Goal: Task Accomplishment & Management: Use online tool/utility

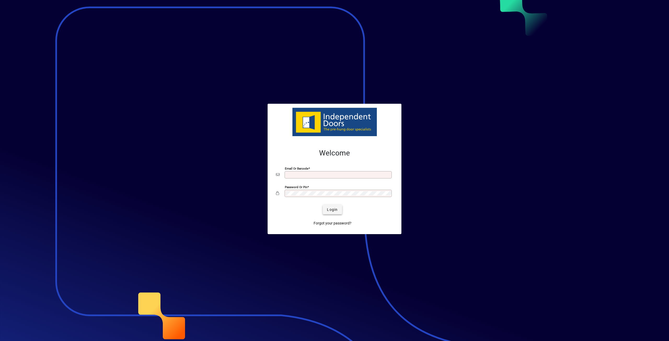
type input "**********"
click at [325, 210] on span "submit" at bounding box center [332, 209] width 19 height 13
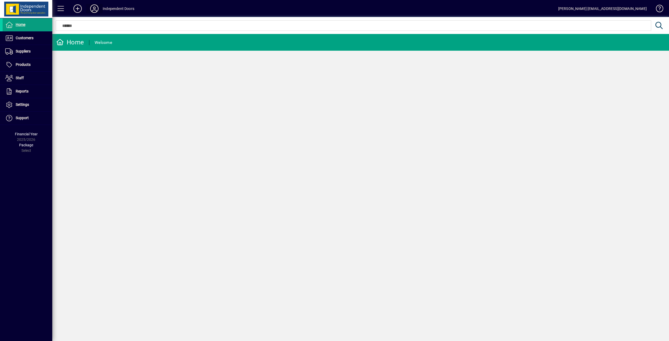
click at [95, 8] on icon at bounding box center [94, 8] width 10 height 8
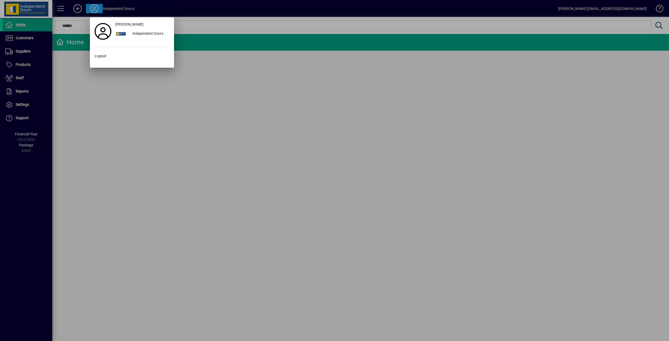
drag, startPoint x: 92, startPoint y: 115, endPoint x: 67, endPoint y: 91, distance: 34.8
click at [92, 115] on div at bounding box center [334, 170] width 669 height 341
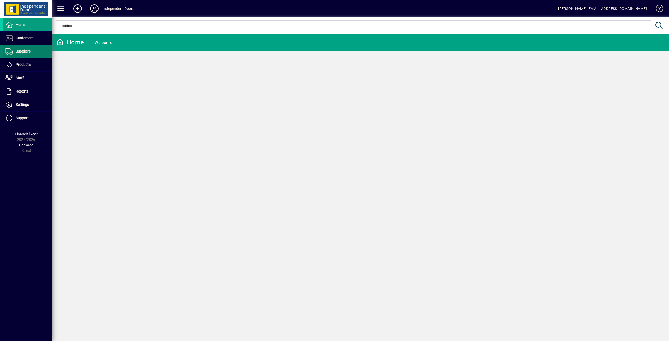
click at [26, 55] on span at bounding box center [28, 51] width 50 height 13
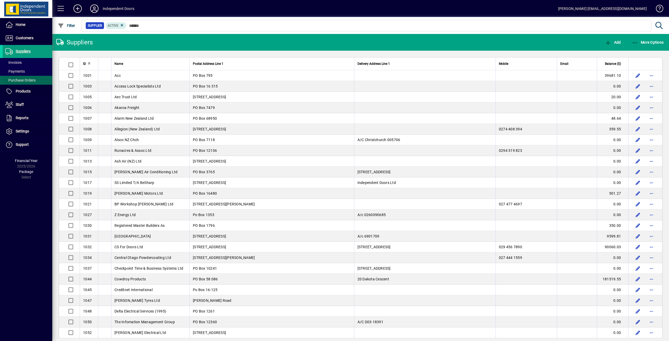
click at [15, 81] on span "Purchase Orders" at bounding box center [20, 80] width 30 height 4
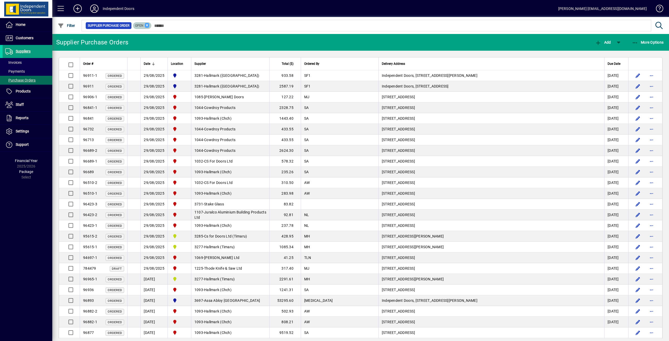
click at [147, 23] on icon at bounding box center [147, 25] width 5 height 5
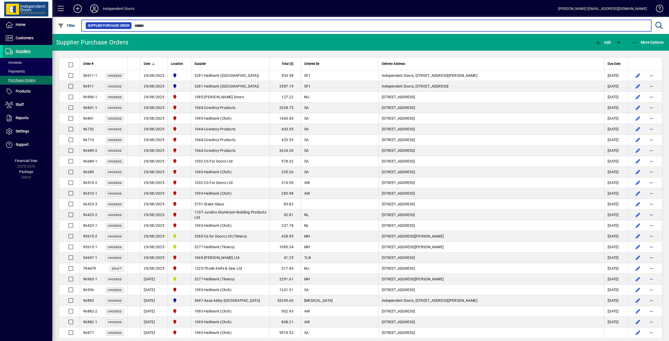
click at [161, 25] on input "text" at bounding box center [390, 25] width 516 height 7
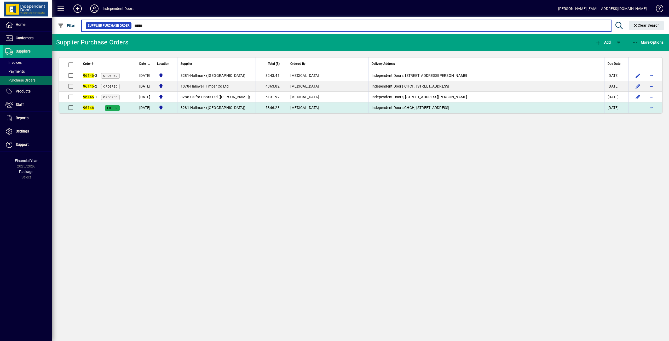
type input "*****"
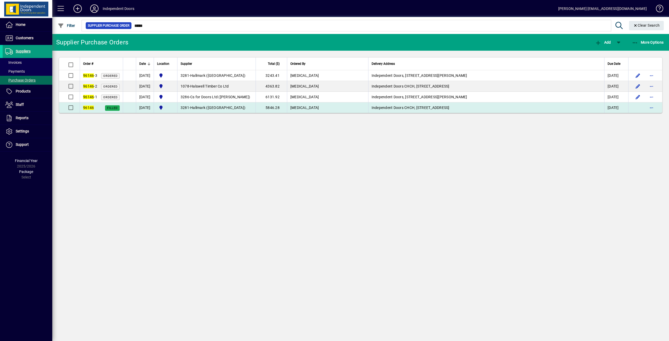
click at [421, 106] on td "Independent Doors CHCH, [STREET_ADDRESS]" at bounding box center [486, 107] width 236 height 10
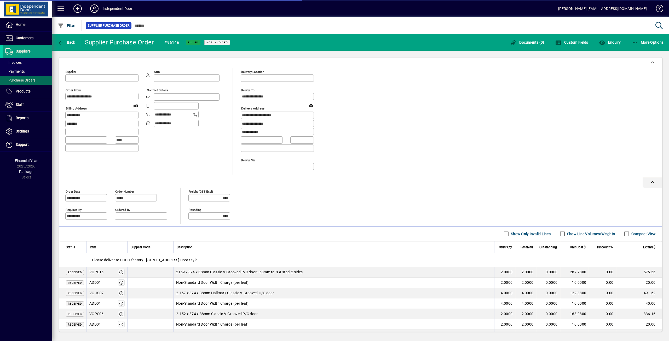
type input "**********"
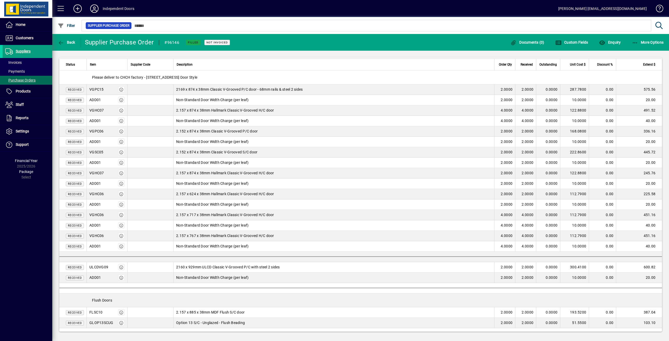
scroll to position [183, 0]
click at [194, 270] on span "2160 x 929mm ULCD Classic V-Grooved P/C with steel 2 sides" at bounding box center [228, 266] width 104 height 5
click at [211, 270] on span "2160 x 929mm ULCD Classic V-Grooved P/C with steel 2 sides" at bounding box center [228, 266] width 104 height 5
click at [205, 270] on span "2160 x 929mm ULCD Classic V-Grooved P/C with steel 2 sides" at bounding box center [228, 266] width 104 height 5
click at [252, 270] on span "2160 x 929mm ULCD Classic V-Grooved P/C with steel 2 sides" at bounding box center [228, 266] width 104 height 5
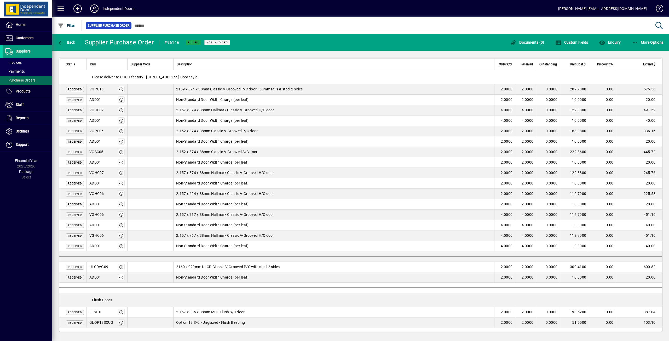
click at [202, 270] on span "2160 x 929mm ULCD Classic V-Grooved P/C with steel 2 sides" at bounding box center [228, 266] width 104 height 5
click at [228, 270] on span "2160 x 929mm ULCD Classic V-Grooved P/C with steel 2 sides" at bounding box center [228, 266] width 104 height 5
click at [94, 8] on icon at bounding box center [94, 8] width 10 height 8
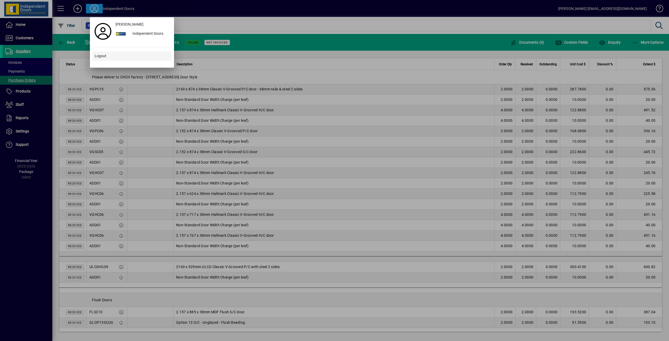
click at [107, 56] on span at bounding box center [132, 56] width 79 height 13
